Goal: Check status: Verify the current state of an ongoing process or item

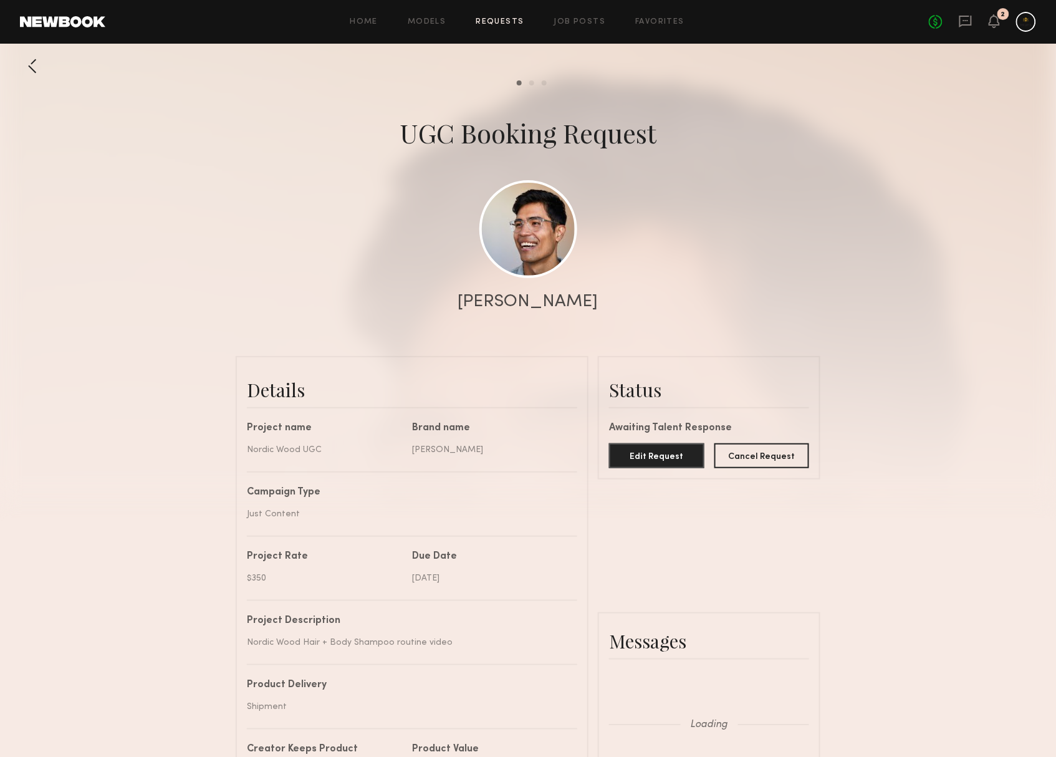
scroll to position [3152, 0]
click at [992, 21] on icon at bounding box center [994, 20] width 10 height 9
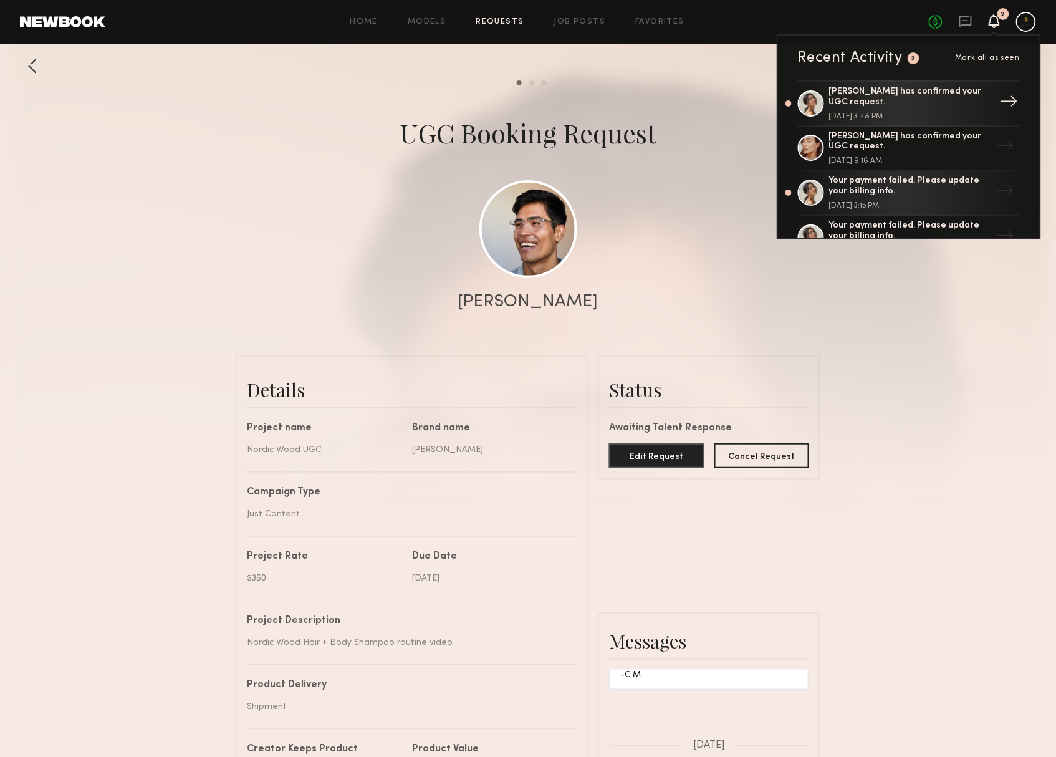
click at [913, 106] on div "[PERSON_NAME] has confirmed your UGC request." at bounding box center [910, 97] width 162 height 21
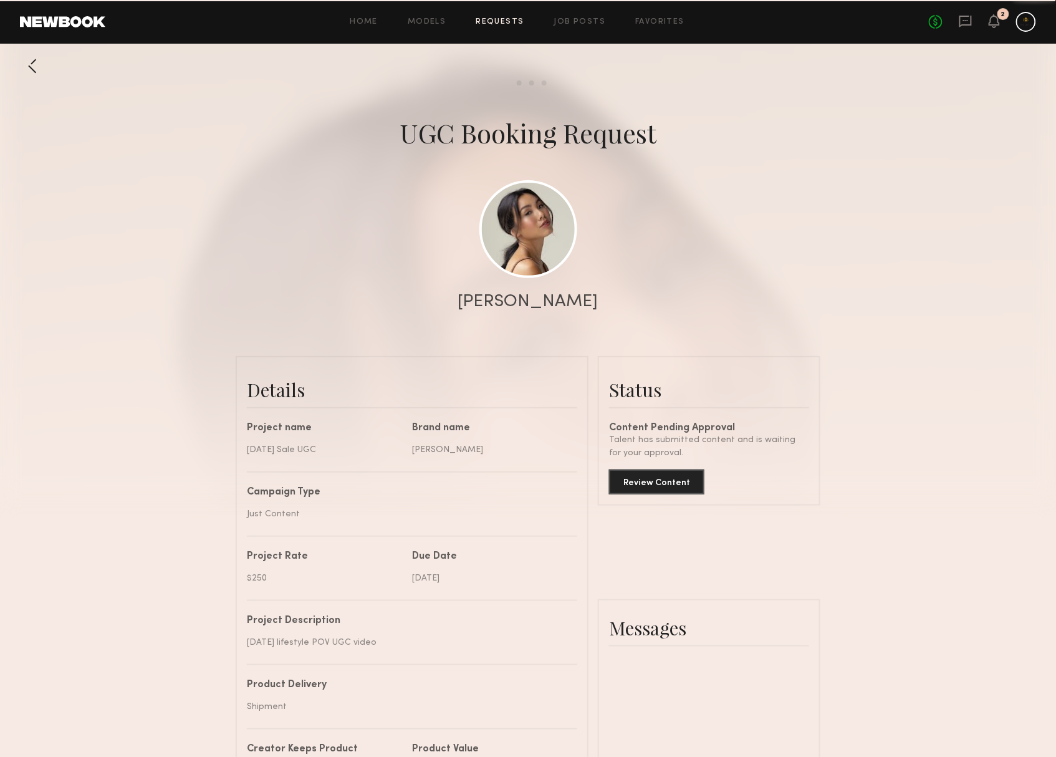
scroll to position [991, 0]
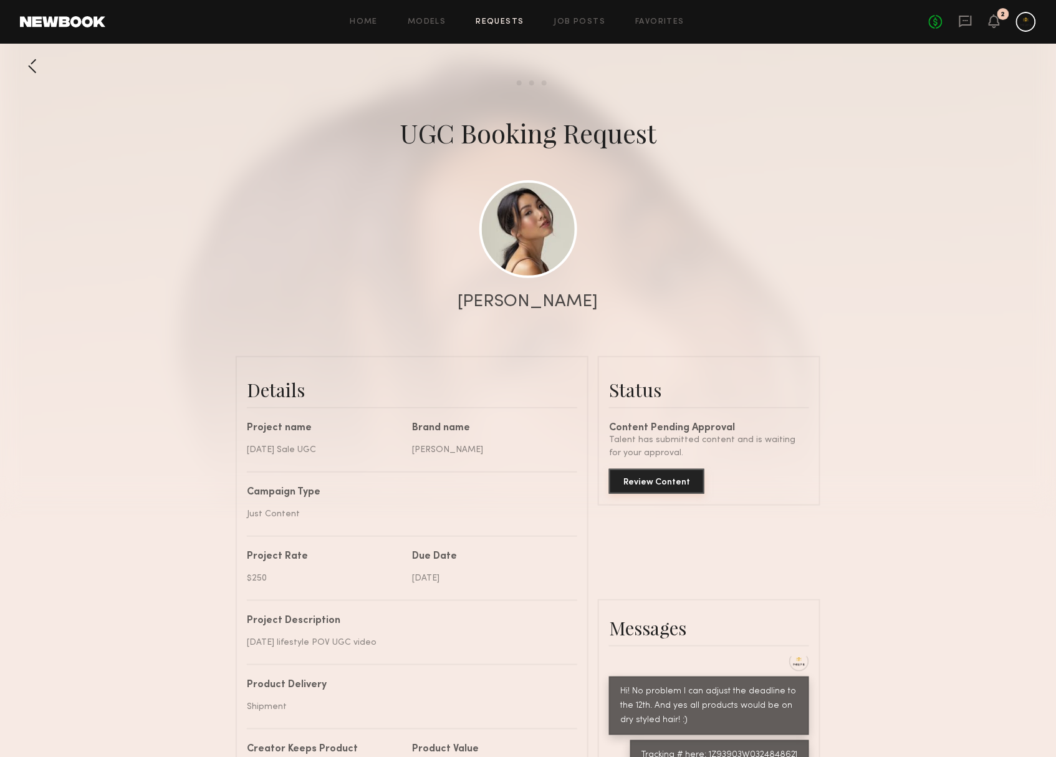
click at [664, 491] on button "Review Content" at bounding box center [656, 481] width 95 height 25
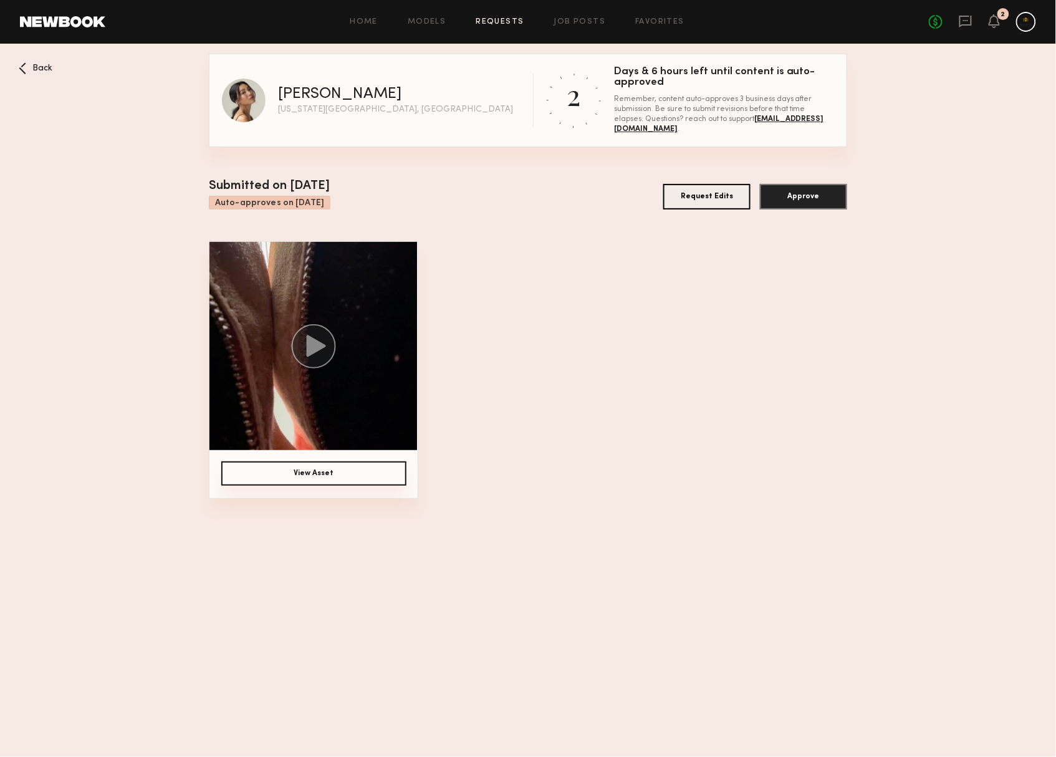
click at [405, 406] on img at bounding box center [313, 346] width 208 height 208
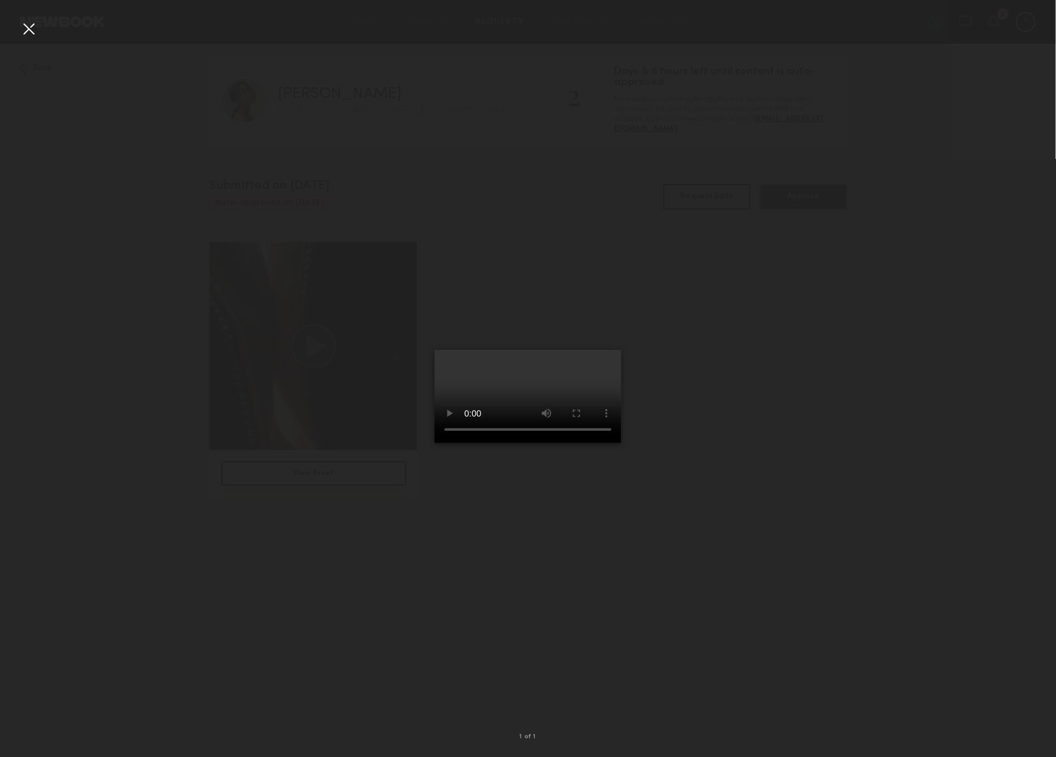
click at [434, 443] on video at bounding box center [527, 397] width 187 height 94
drag, startPoint x: 487, startPoint y: 689, endPoint x: 386, endPoint y: 693, distance: 100.5
click at [434, 443] on video at bounding box center [527, 397] width 187 height 94
drag, startPoint x: 485, startPoint y: 694, endPoint x: 415, endPoint y: 697, distance: 70.5
click at [434, 443] on video at bounding box center [527, 397] width 187 height 94
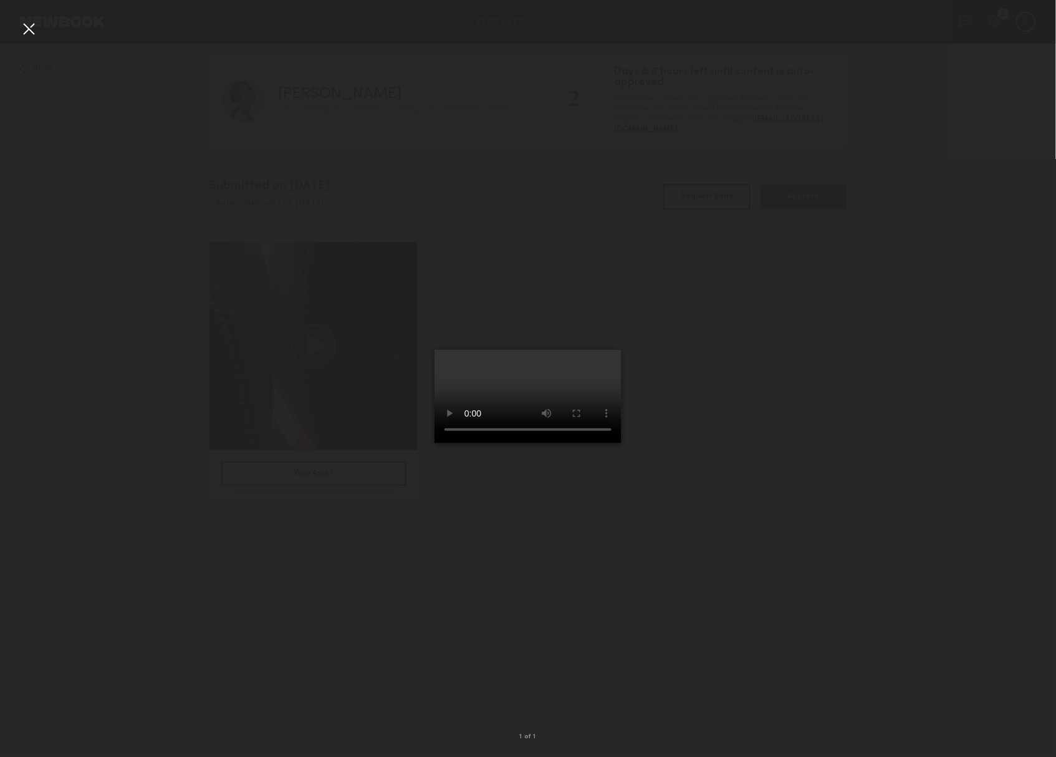
click at [621, 443] on video at bounding box center [527, 397] width 187 height 94
click at [434, 443] on video at bounding box center [527, 397] width 187 height 94
click at [28, 25] on div at bounding box center [29, 29] width 20 height 20
